Goal: Task Accomplishment & Management: Use online tool/utility

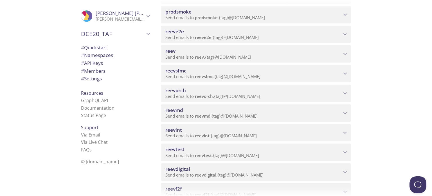
scroll to position [113, 0]
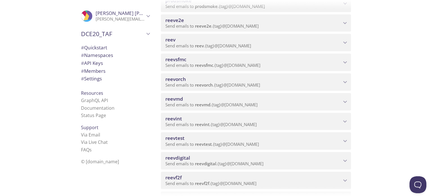
click at [221, 159] on span "reevdigital" at bounding box center [253, 157] width 176 height 6
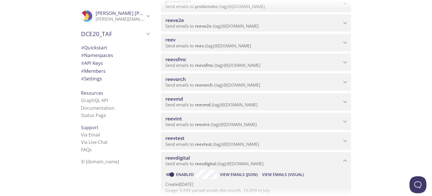
click at [221, 158] on span "reevdigital" at bounding box center [253, 157] width 176 height 6
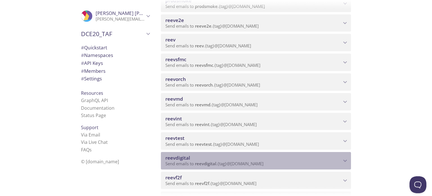
click at [248, 163] on span "Send emails to reevdigital . {tag} @[DOMAIN_NAME]" at bounding box center [214, 163] width 98 height 6
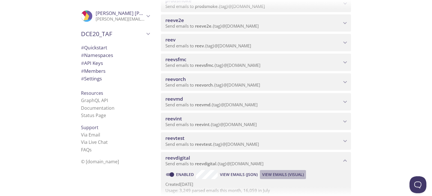
click at [266, 173] on span "View Emails (Visual)" at bounding box center [283, 174] width 42 height 7
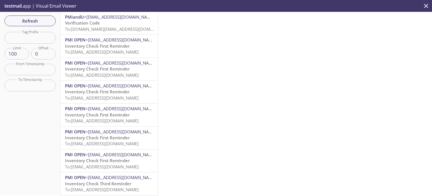
click at [108, 28] on span "To: [DOMAIN_NAME][EMAIL_ADDRESS][DOMAIN_NAME]" at bounding box center [118, 29] width 107 height 6
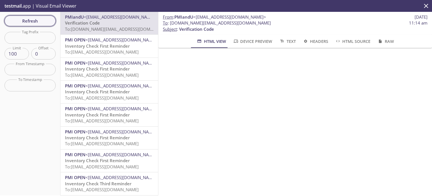
click at [41, 22] on span "Refresh" at bounding box center [30, 20] width 42 height 7
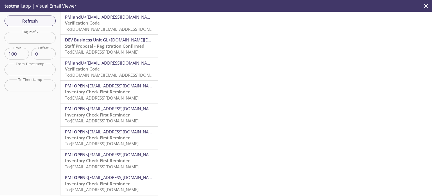
click at [117, 25] on p "Verification Code To: [DOMAIN_NAME][EMAIL_ADDRESS][DOMAIN_NAME]" at bounding box center [109, 26] width 89 height 12
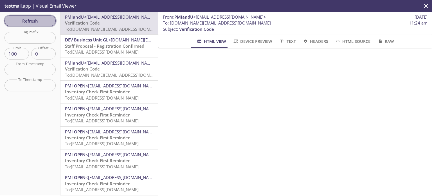
click at [38, 20] on span "Refresh" at bounding box center [30, 20] width 42 height 7
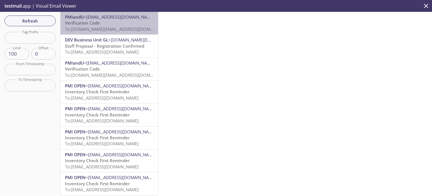
click at [117, 25] on p "Verification Code To: [DOMAIN_NAME][EMAIL_ADDRESS][DOMAIN_NAME]" at bounding box center [109, 26] width 89 height 12
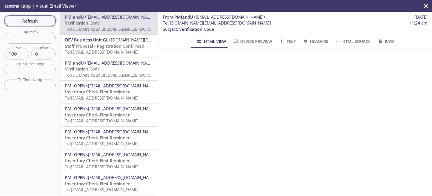
click at [40, 20] on span "Refresh" at bounding box center [30, 20] width 42 height 7
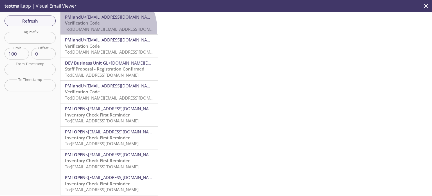
click at [107, 29] on span "To: [DOMAIN_NAME][EMAIL_ADDRESS][DOMAIN_NAME]" at bounding box center [118, 29] width 107 height 6
